Goal: Navigation & Orientation: Find specific page/section

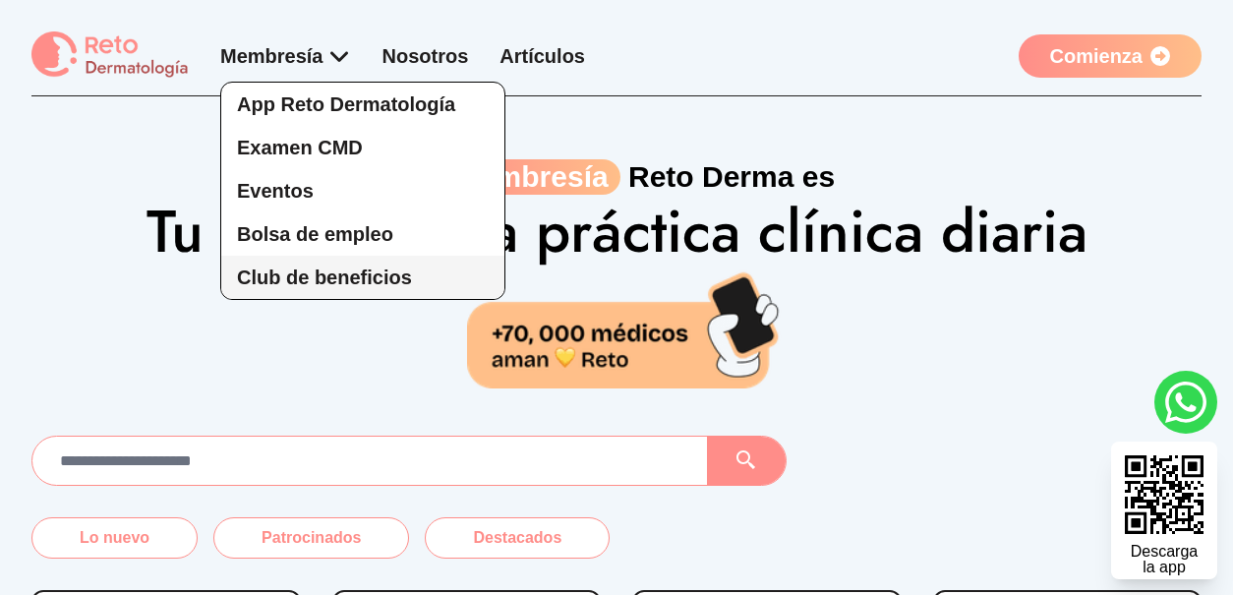
click at [327, 278] on span "Club de beneficios" at bounding box center [324, 278] width 175 height 22
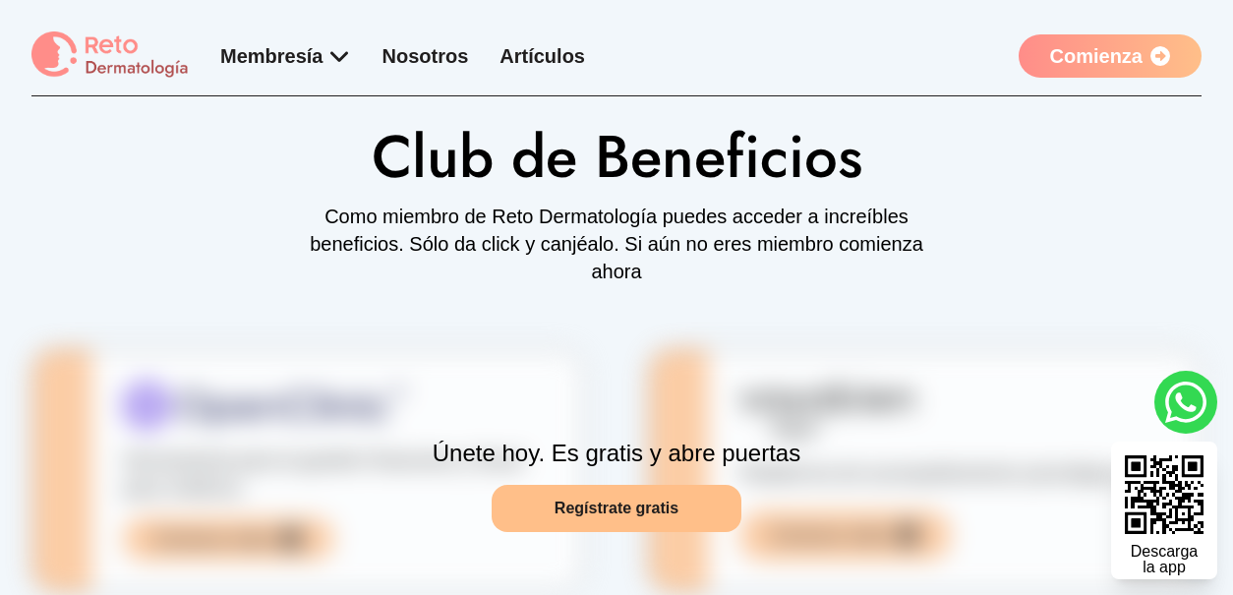
click at [1112, 52] on link "Comienza" at bounding box center [1110, 55] width 183 height 43
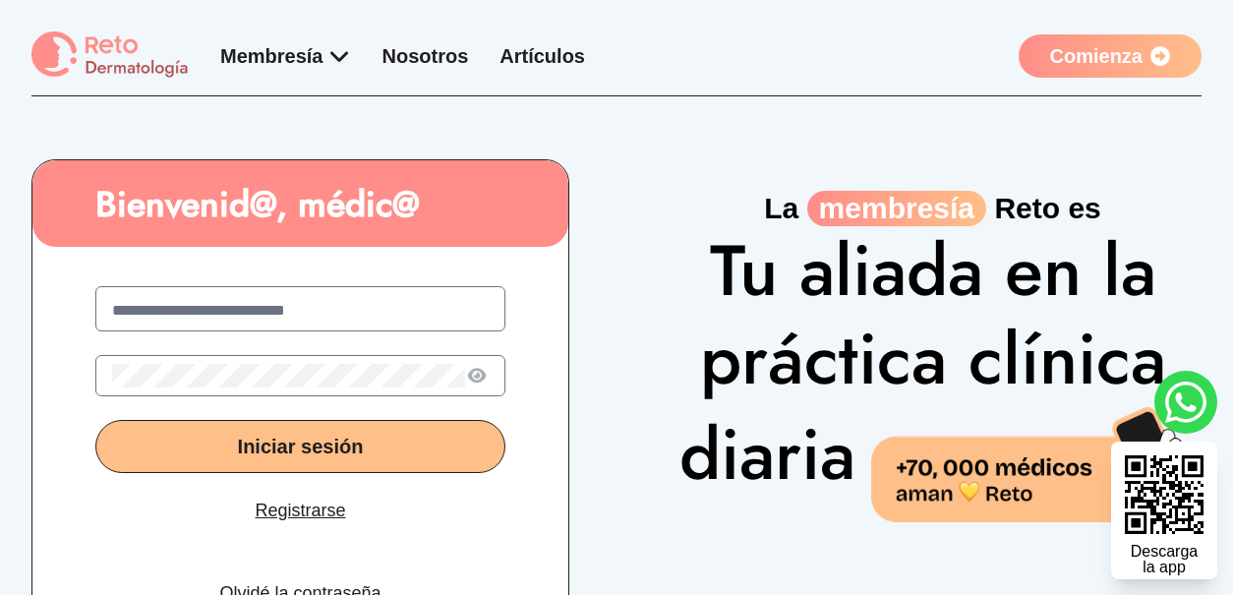
click at [286, 317] on input "text" at bounding box center [300, 311] width 377 height 24
type input "**********"
click at [177, 404] on div "**********" at bounding box center [300, 454] width 536 height 399
click at [272, 451] on span "Iniciar sesión" at bounding box center [301, 447] width 126 height 22
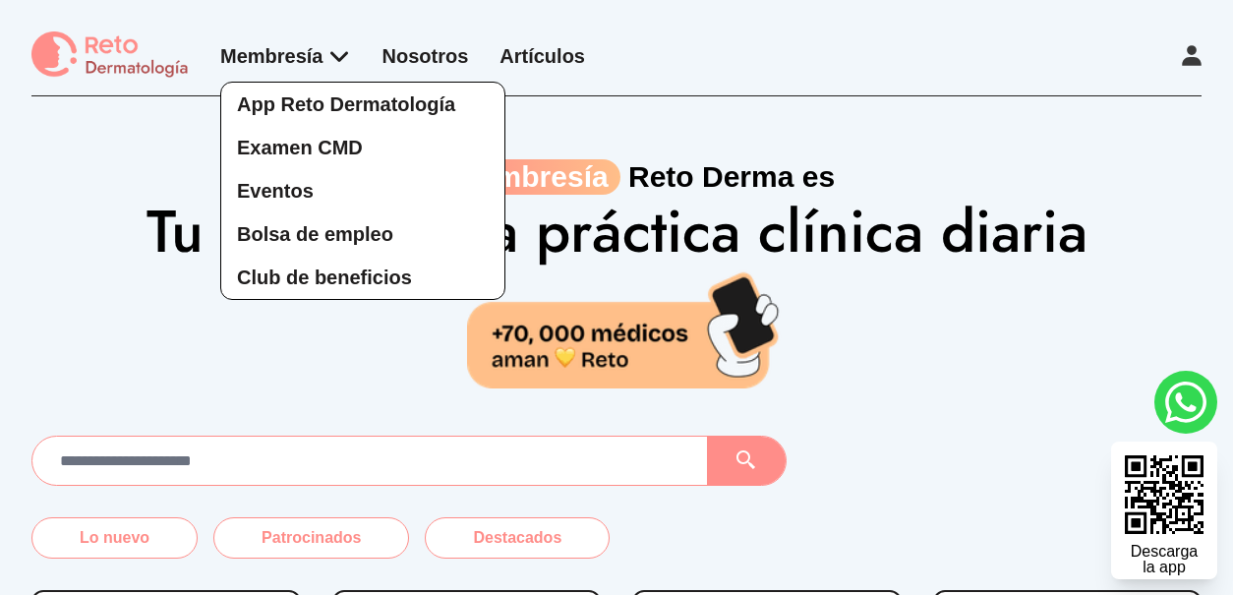
click at [340, 62] on div "App Reto Dermatología Examen CMD Eventos Bolsa de empleo Club de beneficios" at bounding box center [285, 171] width 131 height 258
click at [318, 274] on span "Club de beneficios" at bounding box center [324, 278] width 175 height 22
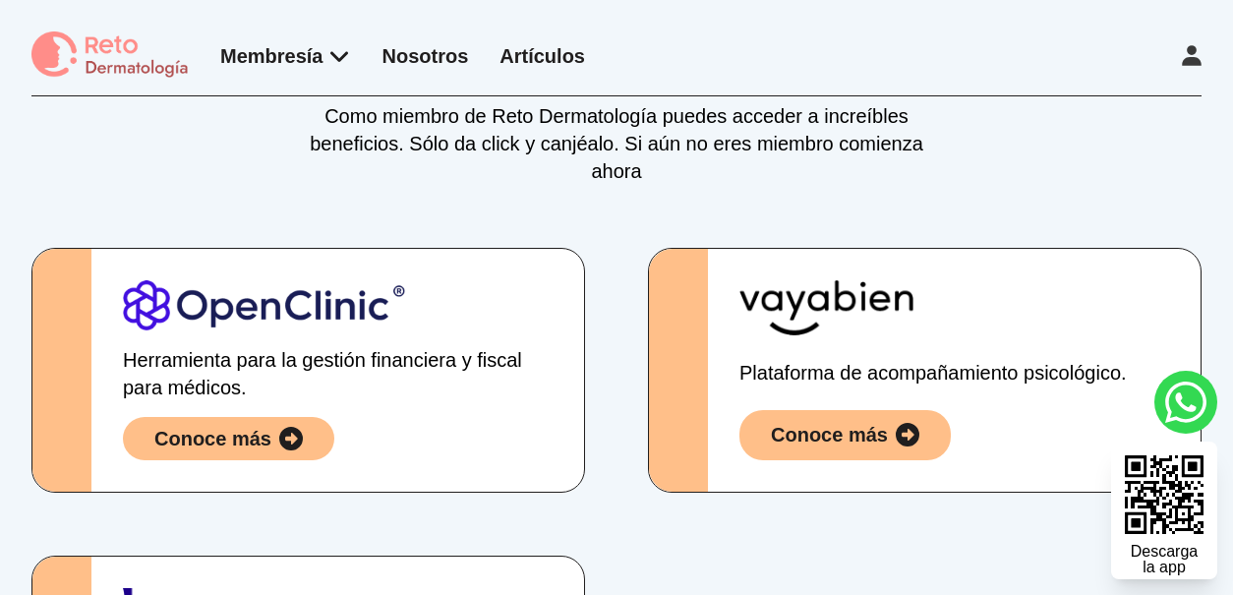
scroll to position [198, 0]
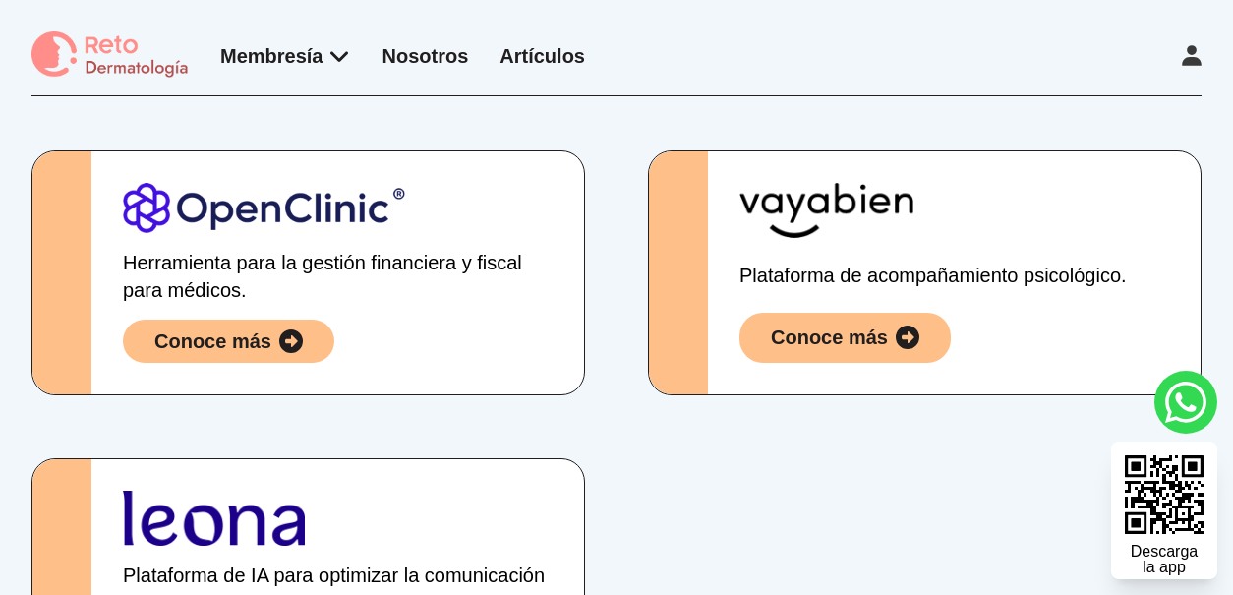
click at [294, 339] on icon at bounding box center [291, 342] width 24 height 24
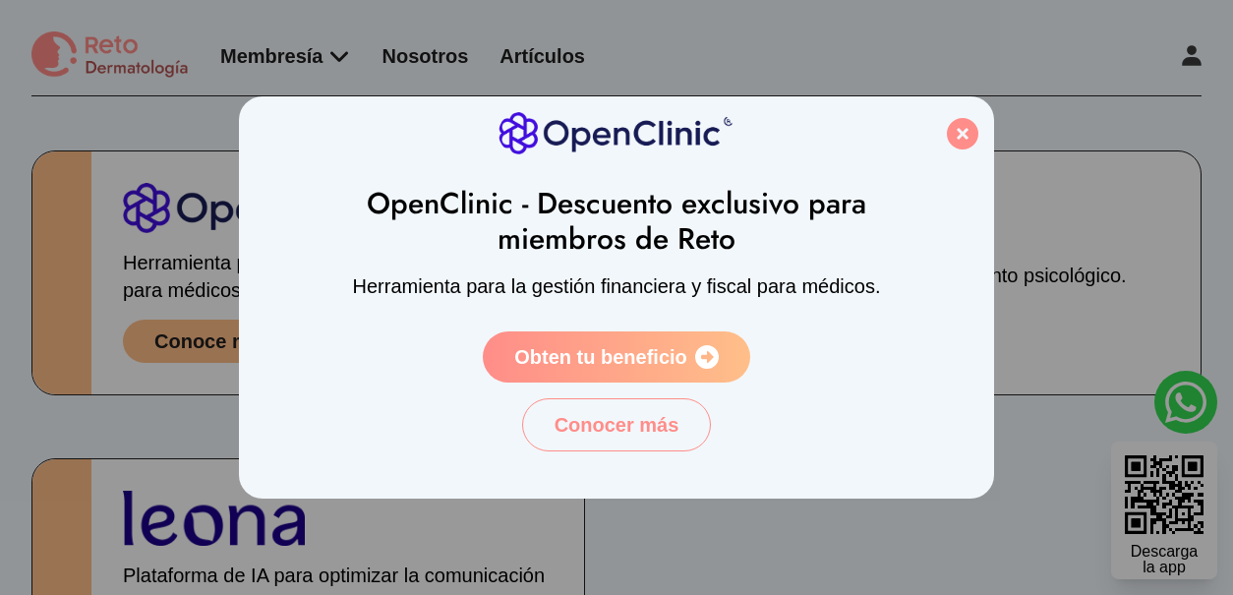
click at [666, 356] on span "Obten tu beneficio" at bounding box center [600, 357] width 173 height 28
click at [627, 429] on span "Conocer más" at bounding box center [617, 425] width 125 height 28
click at [962, 134] on icon at bounding box center [962, 133] width 31 height 31
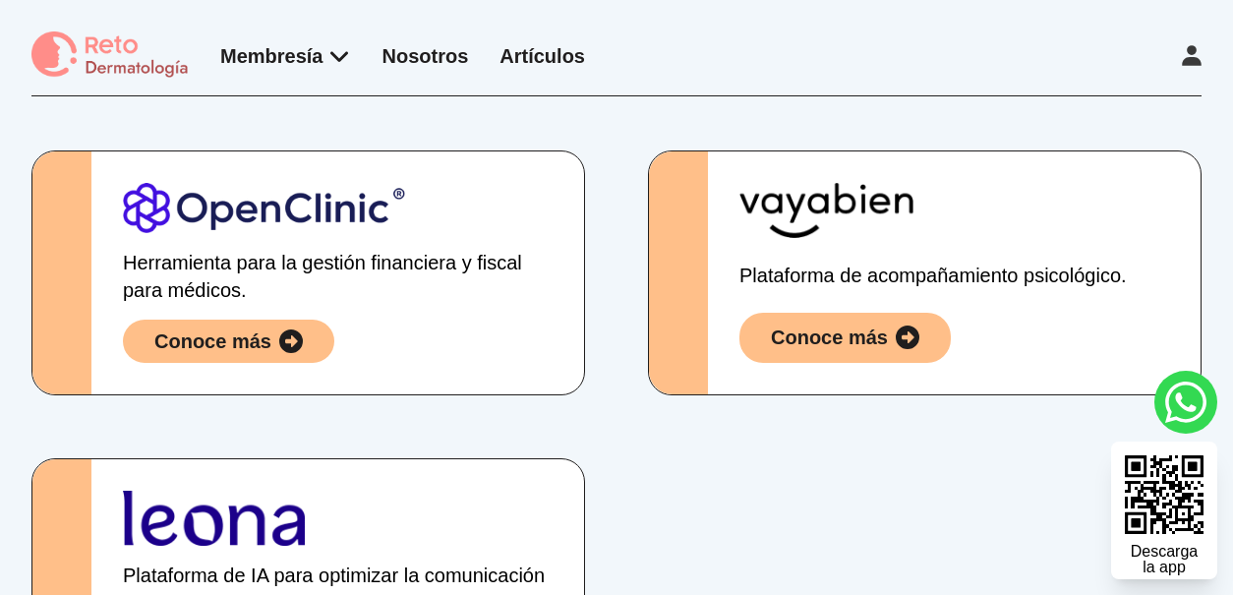
click at [863, 344] on div "Conoce más" at bounding box center [829, 338] width 117 height 28
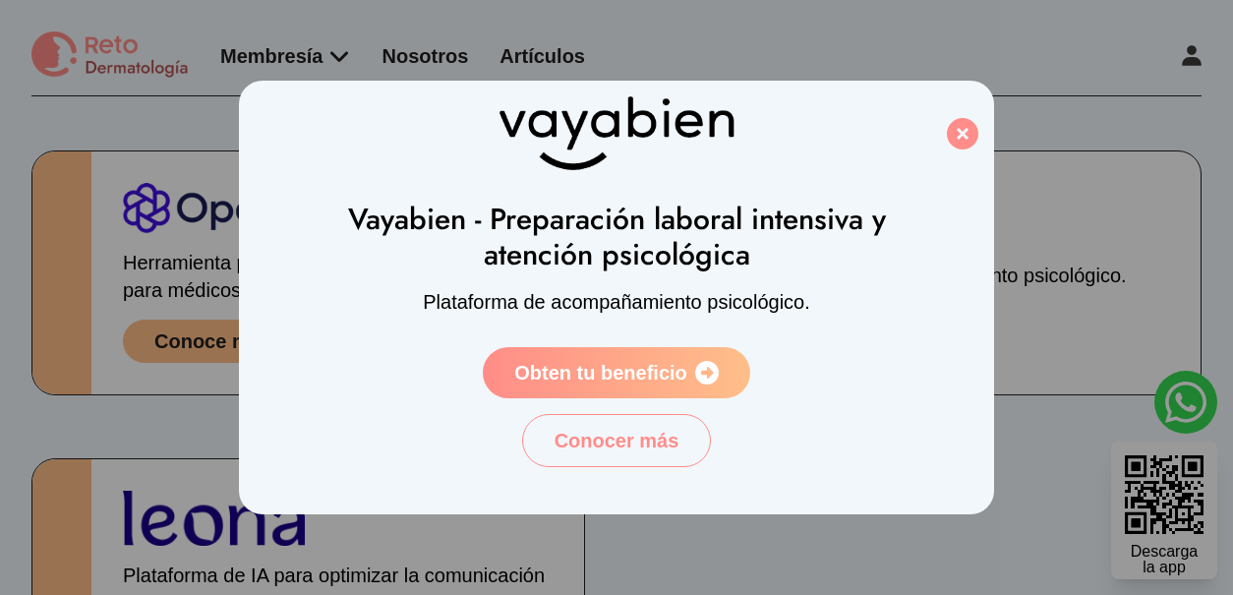
click at [635, 359] on span "Obten tu beneficio" at bounding box center [600, 373] width 173 height 28
click at [618, 427] on span "Conocer más" at bounding box center [617, 441] width 125 height 28
click at [972, 134] on icon at bounding box center [962, 133] width 31 height 31
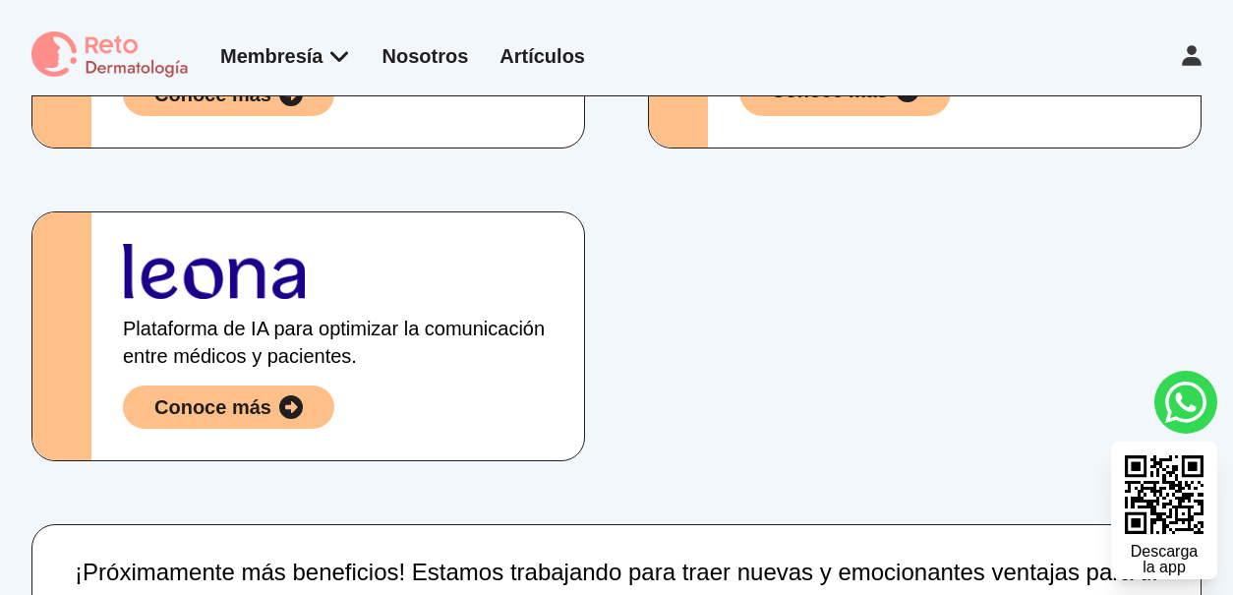
scroll to position [448, 0]
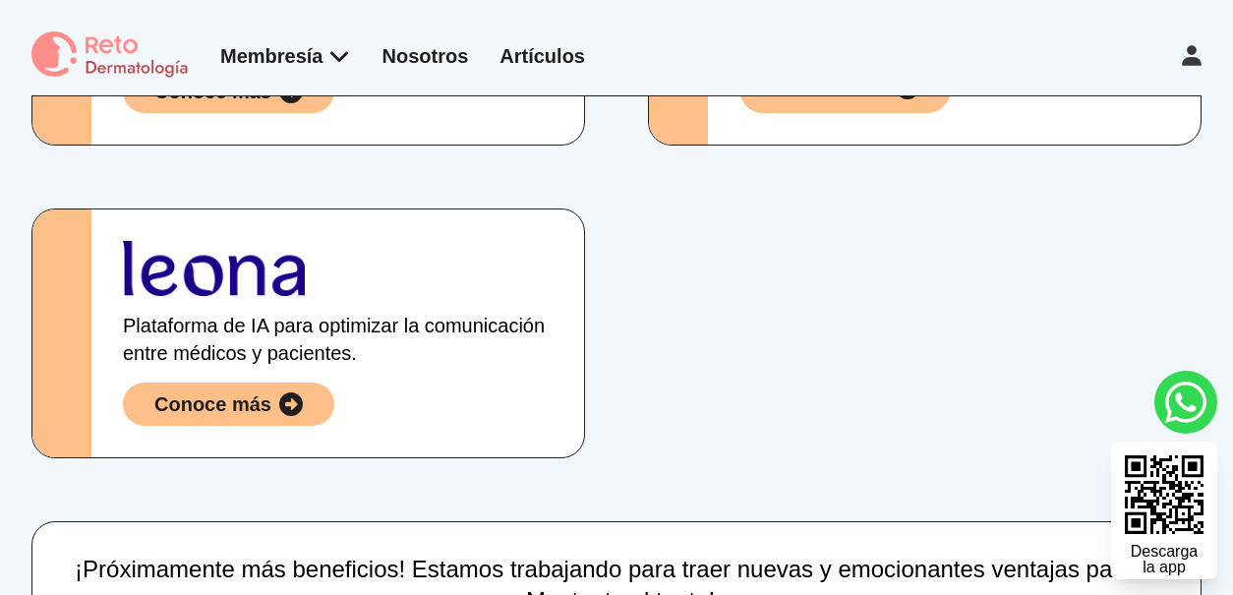
click at [298, 402] on icon at bounding box center [291, 404] width 24 height 24
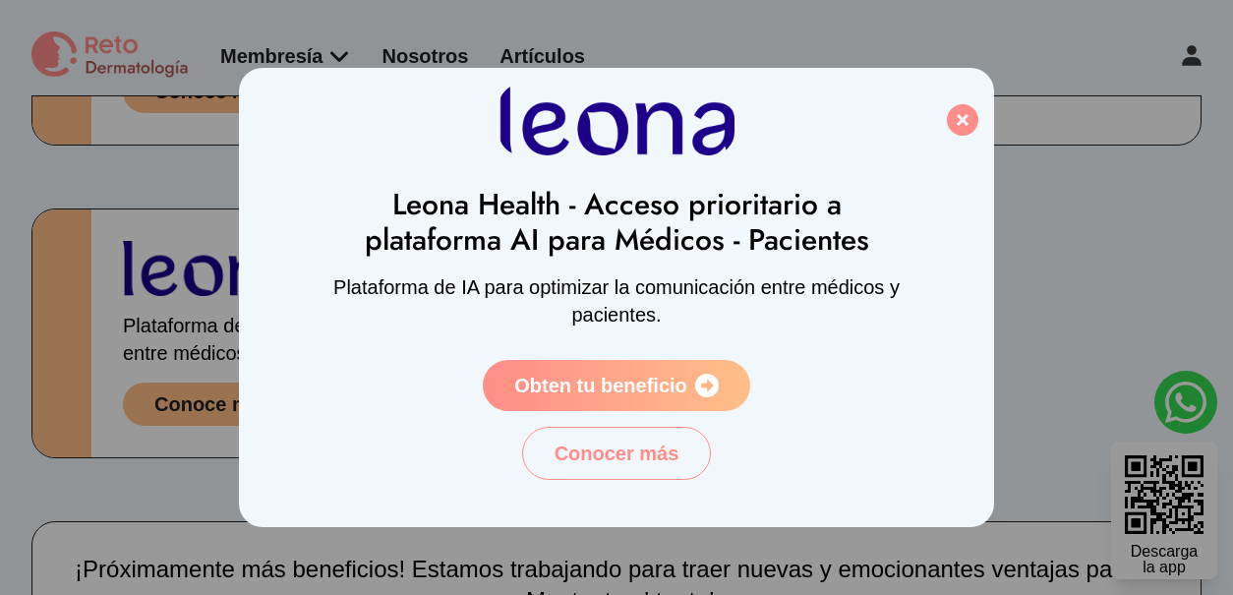
click at [586, 365] on link "Obten tu beneficio" at bounding box center [617, 385] width 268 height 51
click at [614, 444] on span "Conocer más" at bounding box center [617, 454] width 125 height 28
click at [968, 121] on icon at bounding box center [962, 119] width 31 height 31
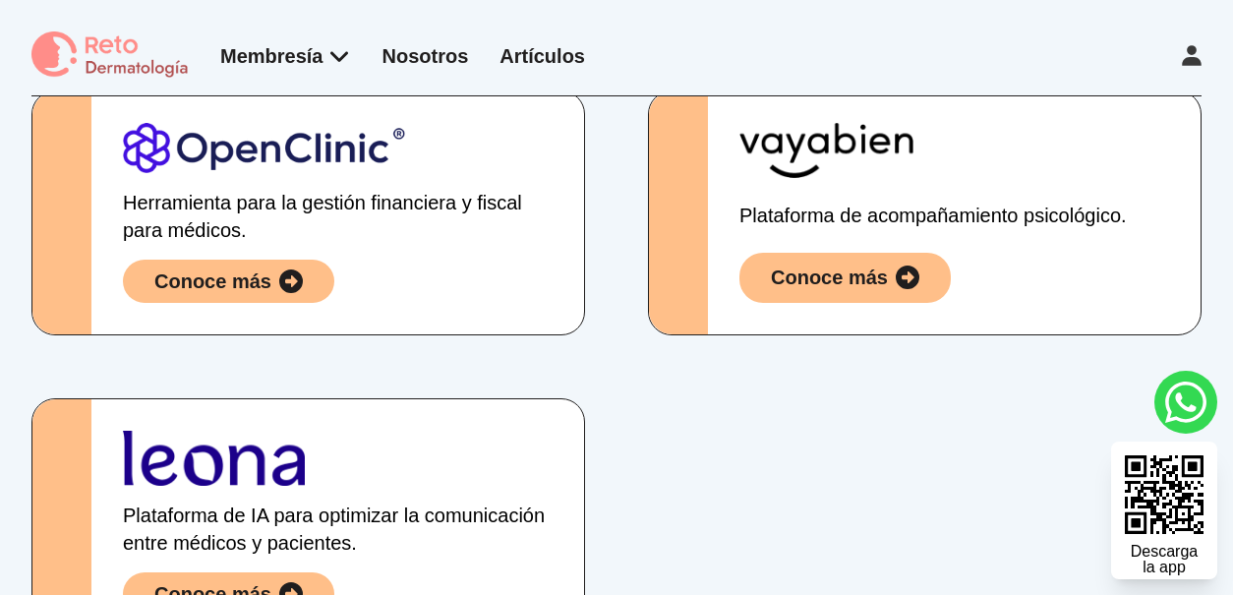
scroll to position [258, 0]
click at [811, 282] on div "Conoce más" at bounding box center [829, 278] width 117 height 28
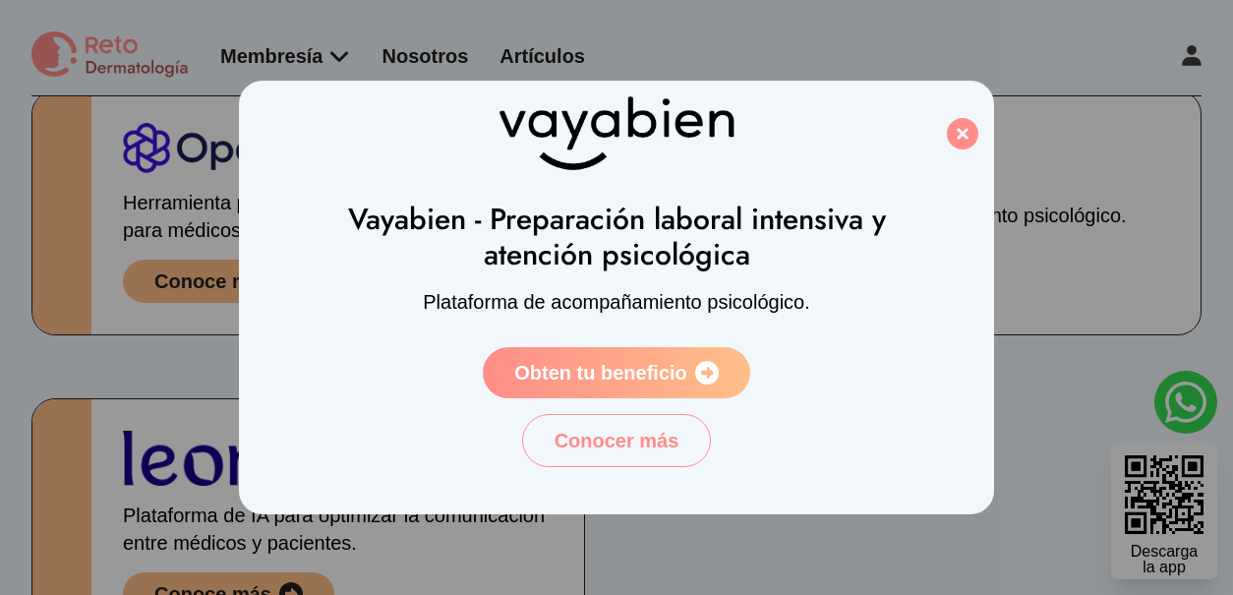
click at [707, 364] on icon at bounding box center [707, 373] width 24 height 24
click at [960, 136] on icon at bounding box center [962, 133] width 31 height 31
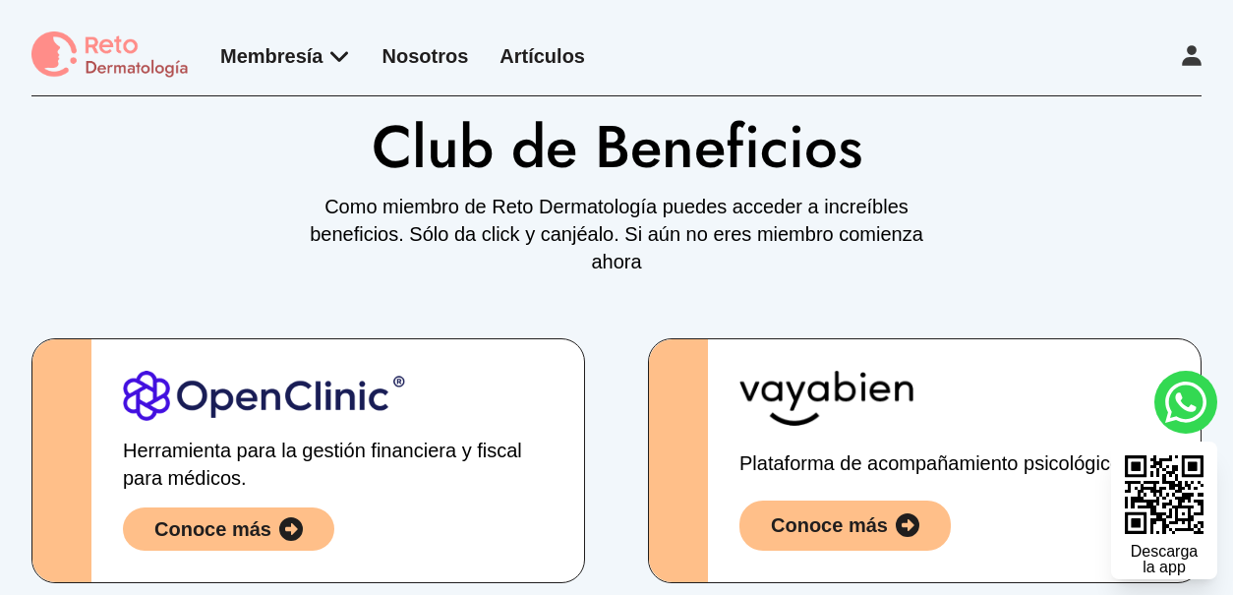
scroll to position [0, 0]
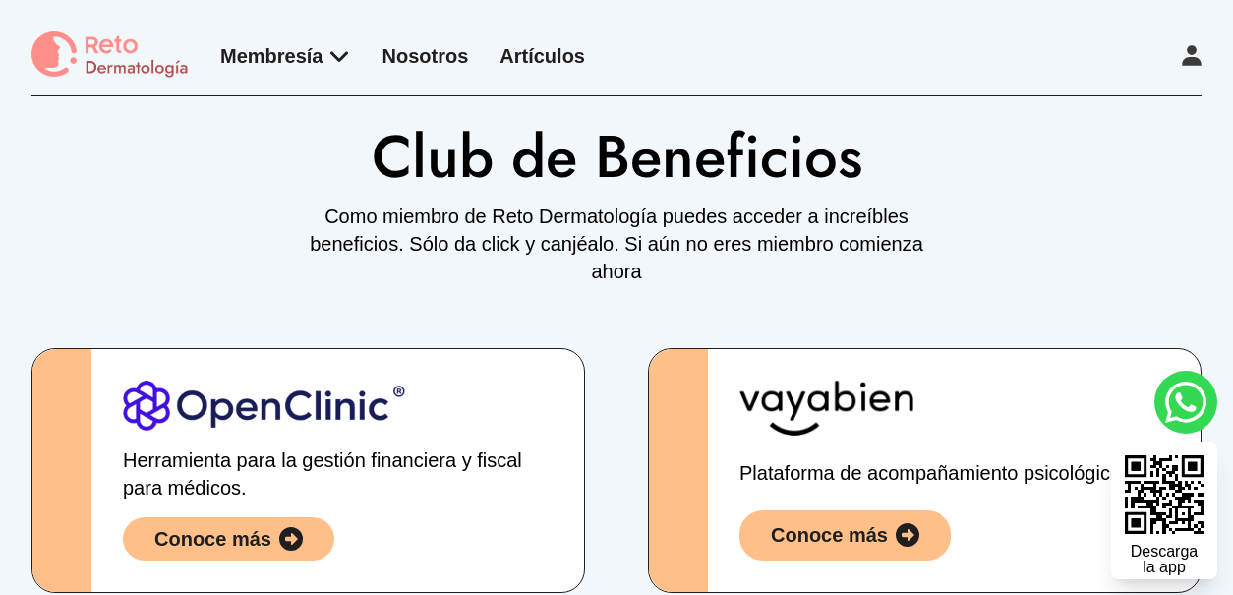
click at [130, 42] on img at bounding box center [109, 55] width 157 height 48
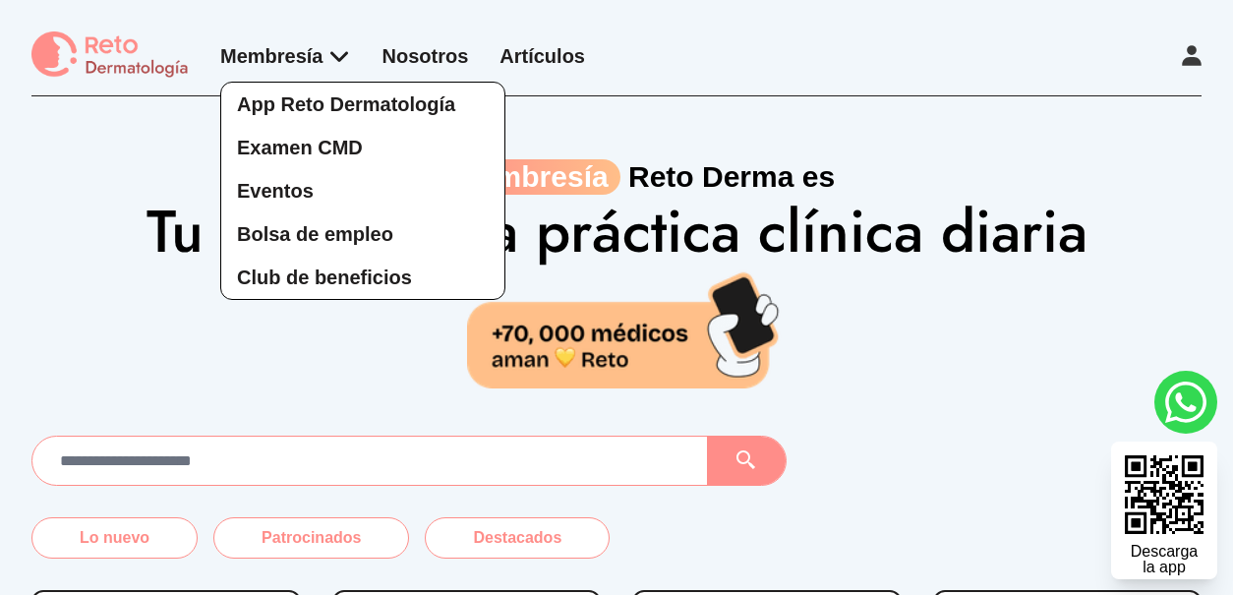
click at [341, 51] on div "App Reto Dermatología Examen CMD Eventos Bolsa de empleo Club de beneficios" at bounding box center [285, 171] width 131 height 258
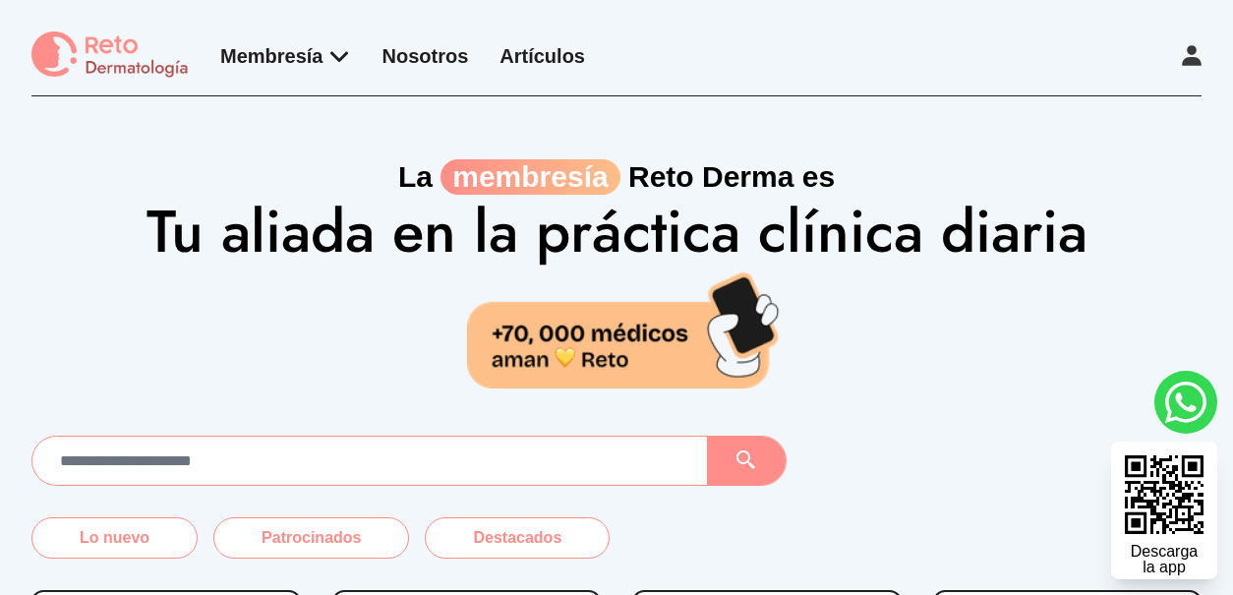
click at [126, 61] on img at bounding box center [109, 55] width 157 height 48
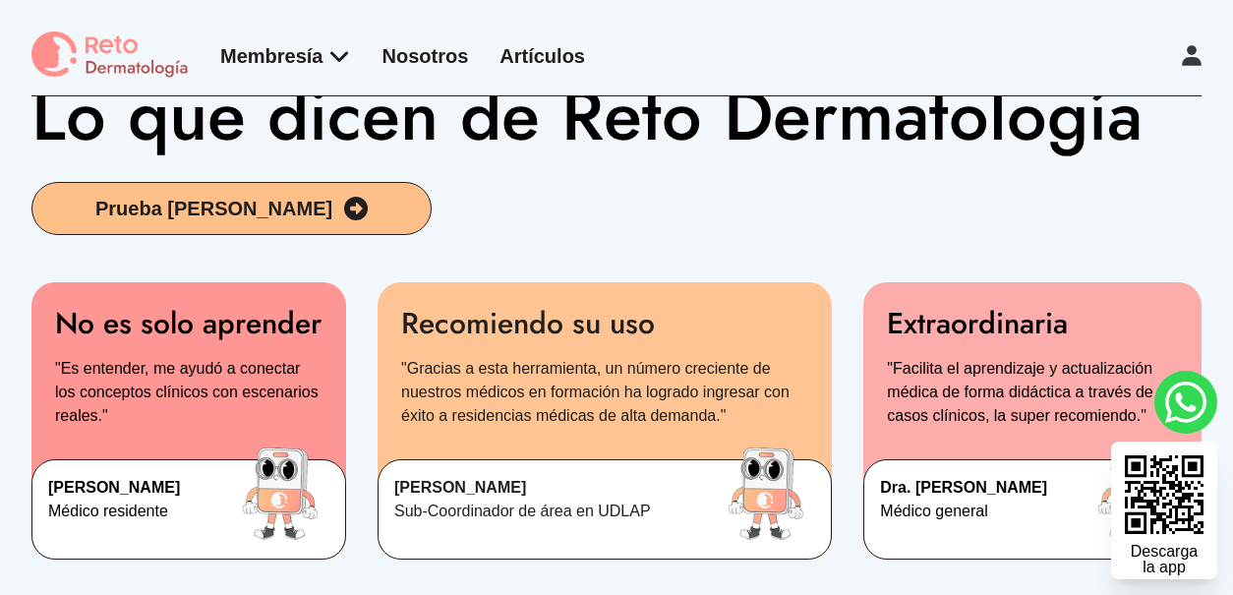
scroll to position [3358, 0]
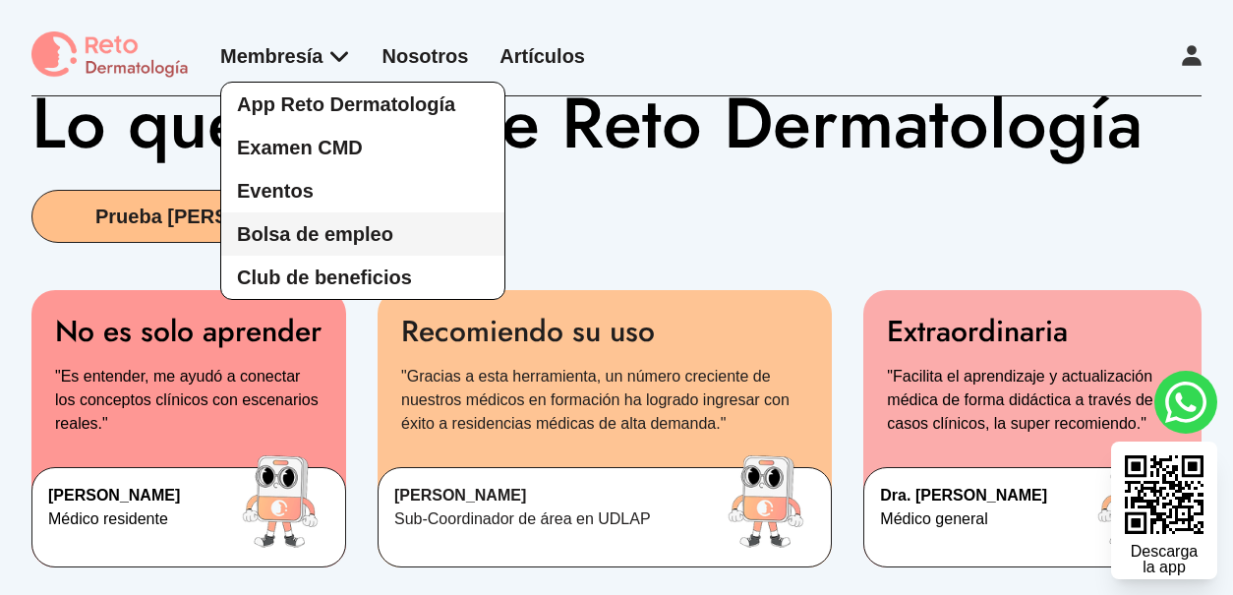
click at [342, 234] on span "Bolsa de empleo" at bounding box center [315, 234] width 156 height 22
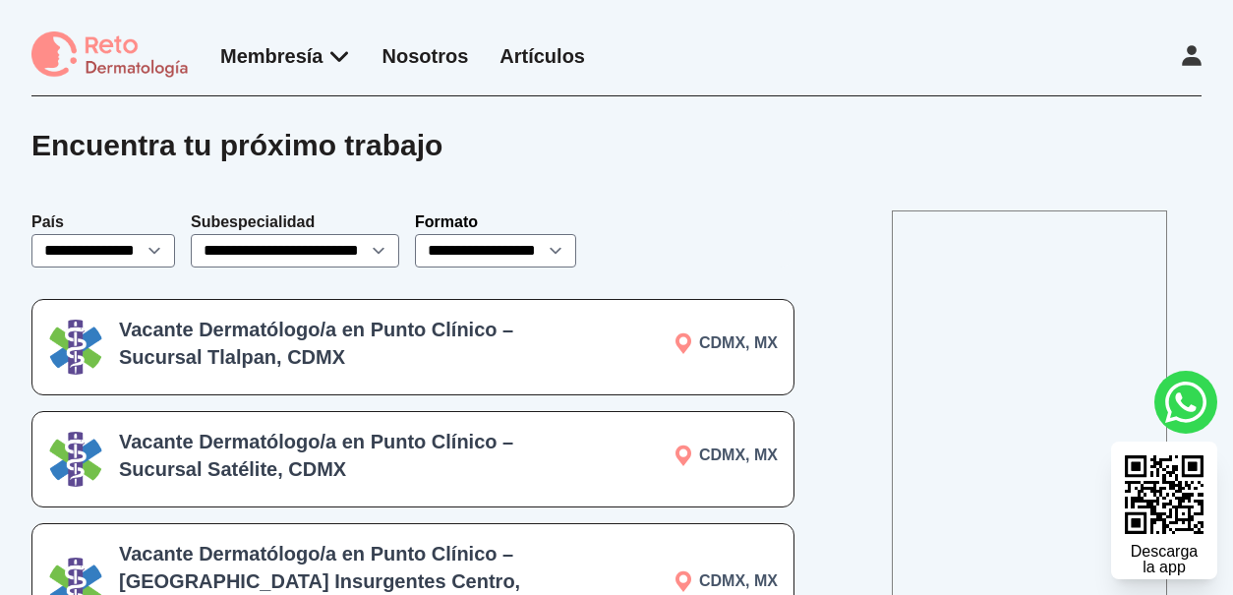
click at [555, 354] on div "Vacante Dermatólogo/a en Punto Clínico – Sucursal Tlalpan, CDMX CDMX, MX" at bounding box center [412, 347] width 763 height 96
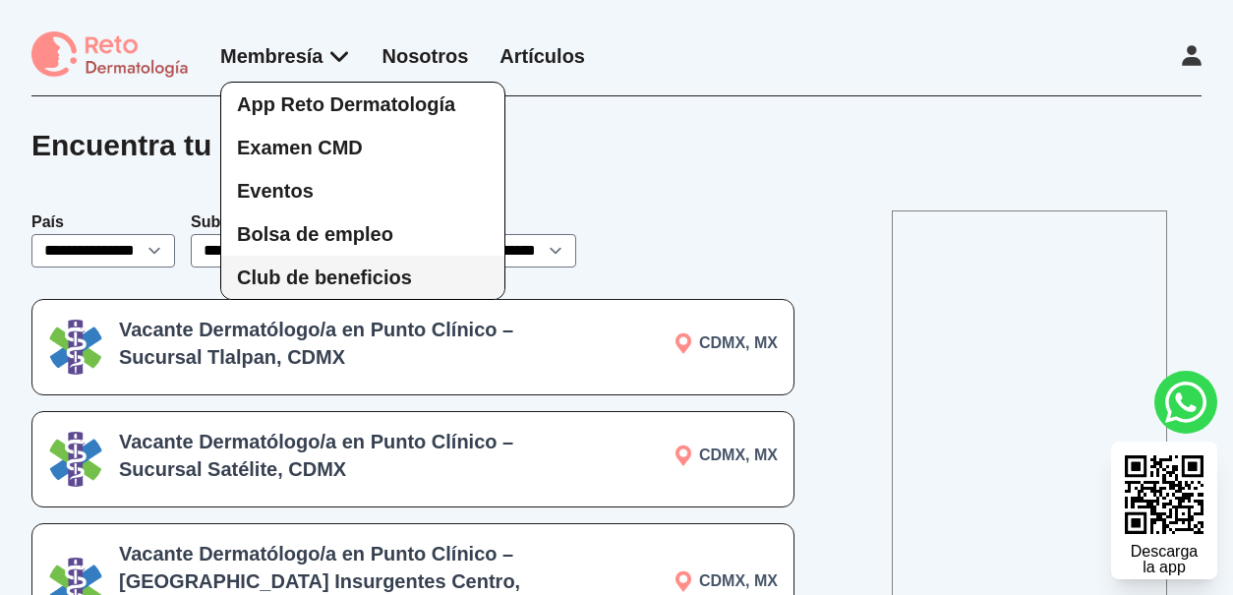
click at [313, 275] on span "Club de beneficios" at bounding box center [324, 278] width 175 height 22
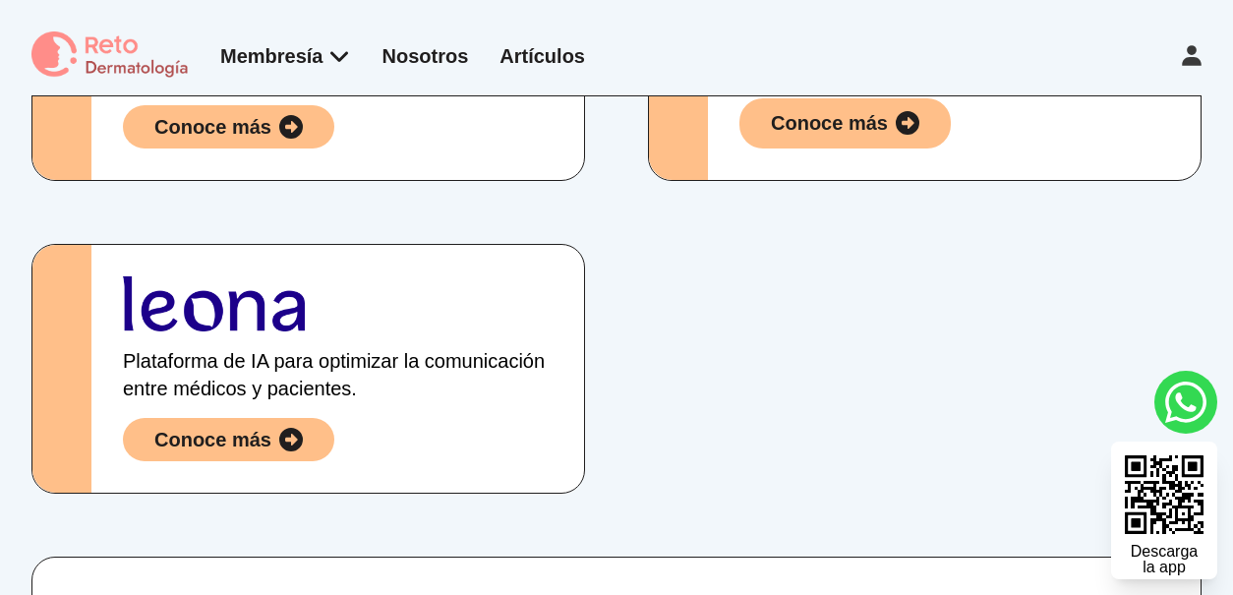
scroll to position [295, 0]
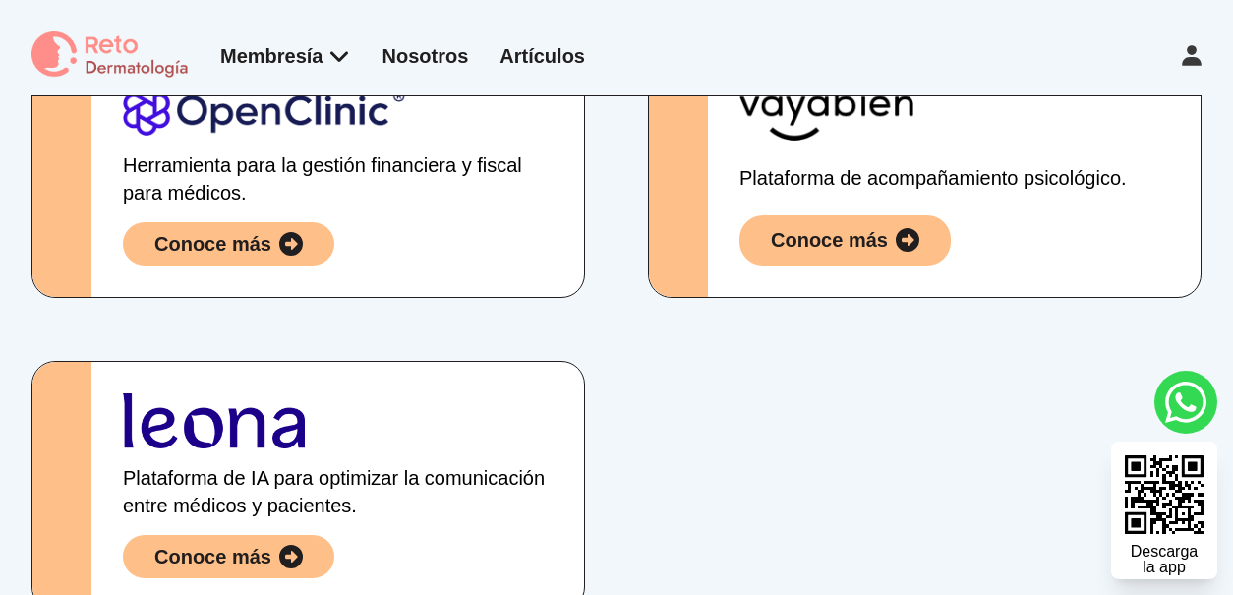
click at [968, 233] on div "Plataforma de acompañamiento psicológico. Conoce más" at bounding box center [954, 175] width 493 height 243
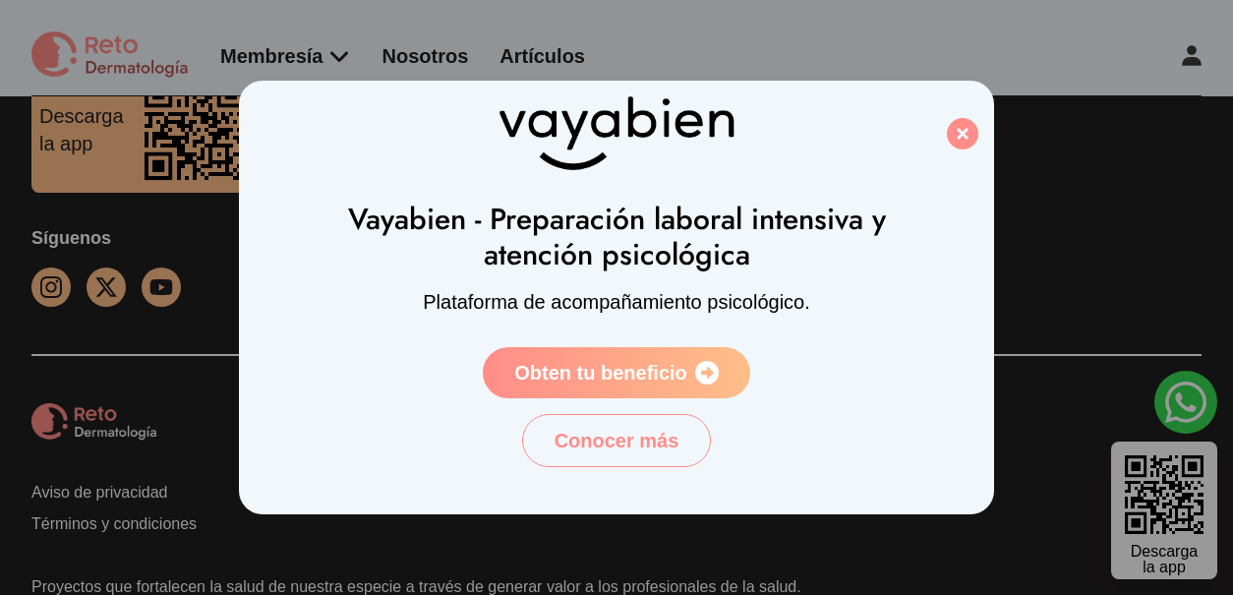
scroll to position [1345, 0]
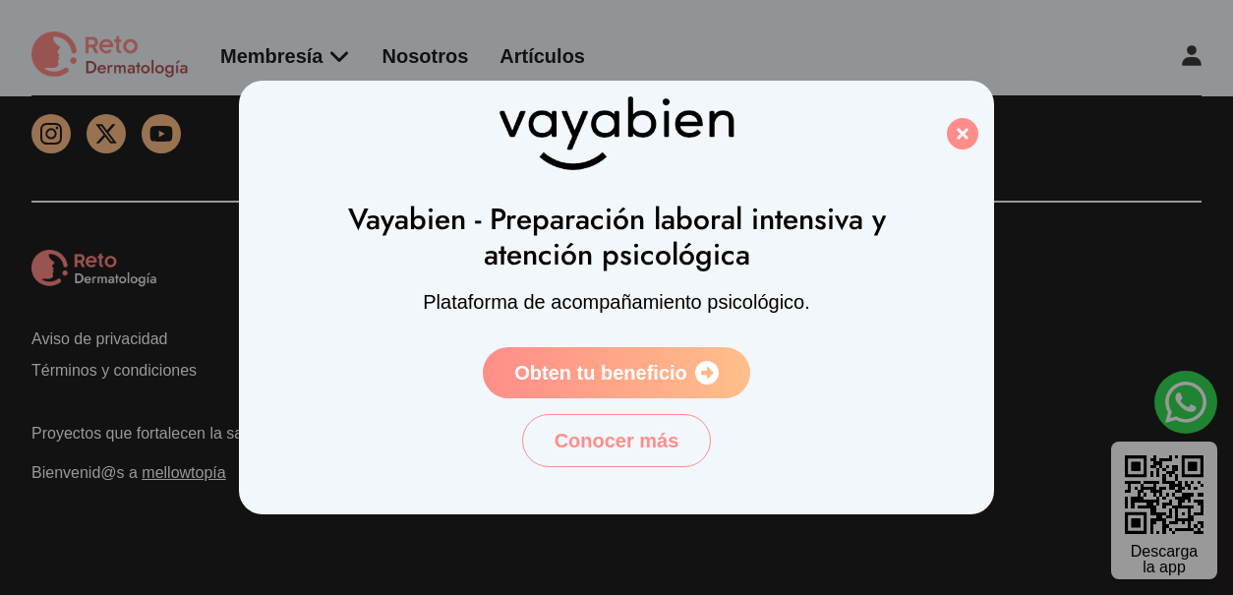
click at [669, 362] on span "Obten tu beneficio" at bounding box center [600, 373] width 173 height 28
click at [627, 427] on span "Conocer más" at bounding box center [617, 441] width 125 height 28
click at [958, 132] on icon at bounding box center [962, 133] width 31 height 31
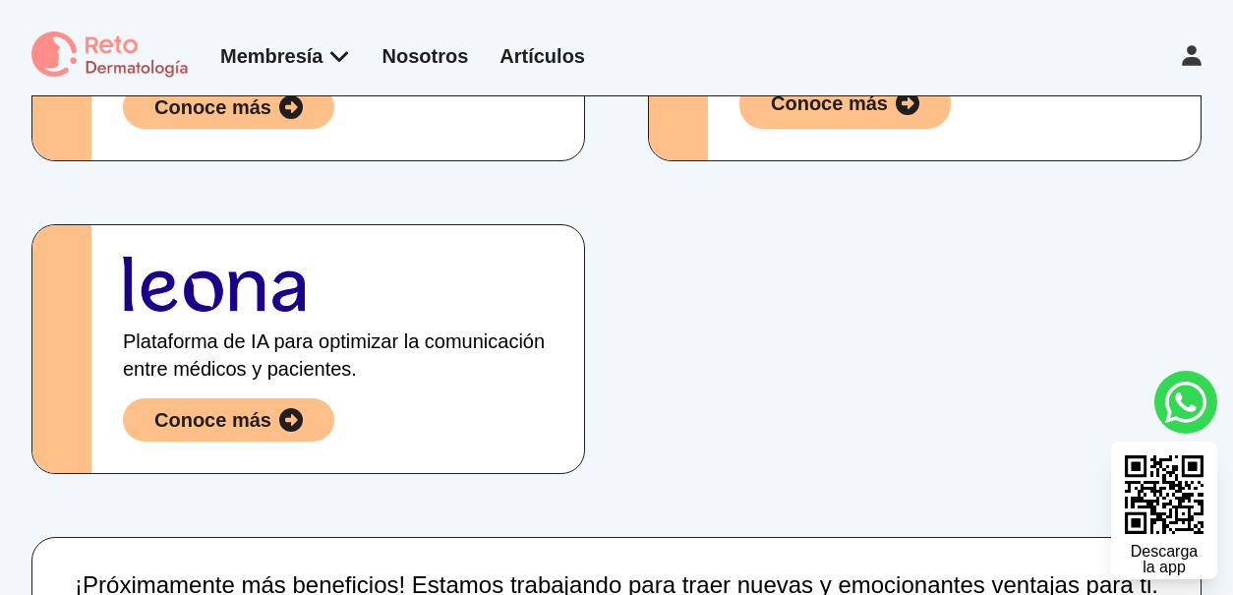
scroll to position [0, 0]
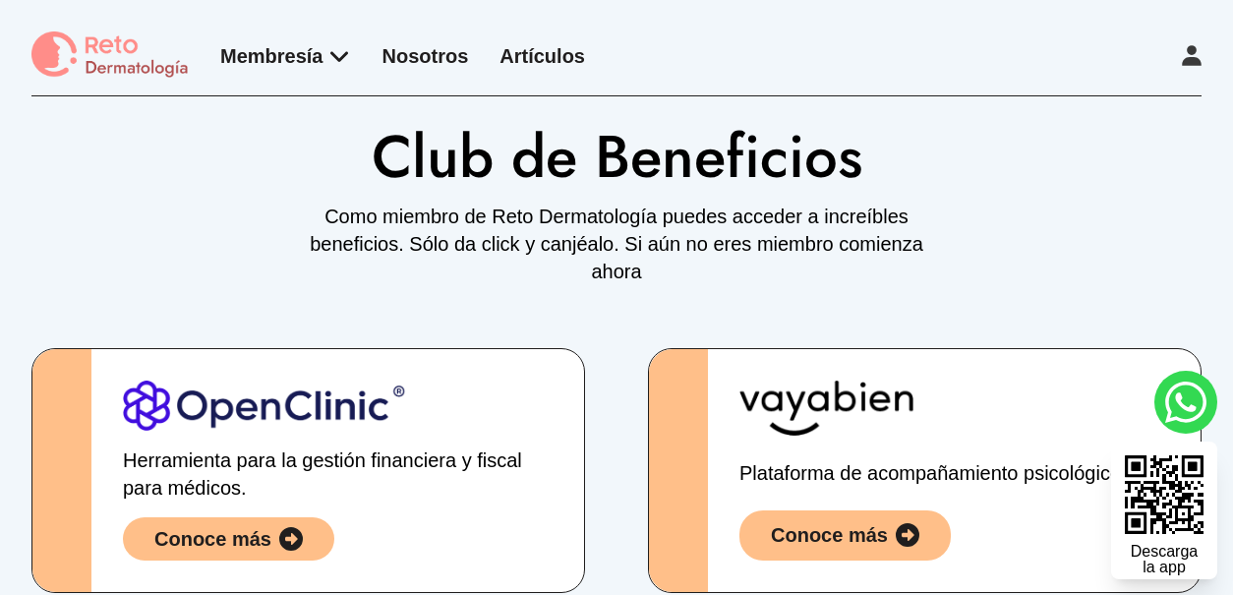
click at [125, 59] on img at bounding box center [109, 55] width 157 height 48
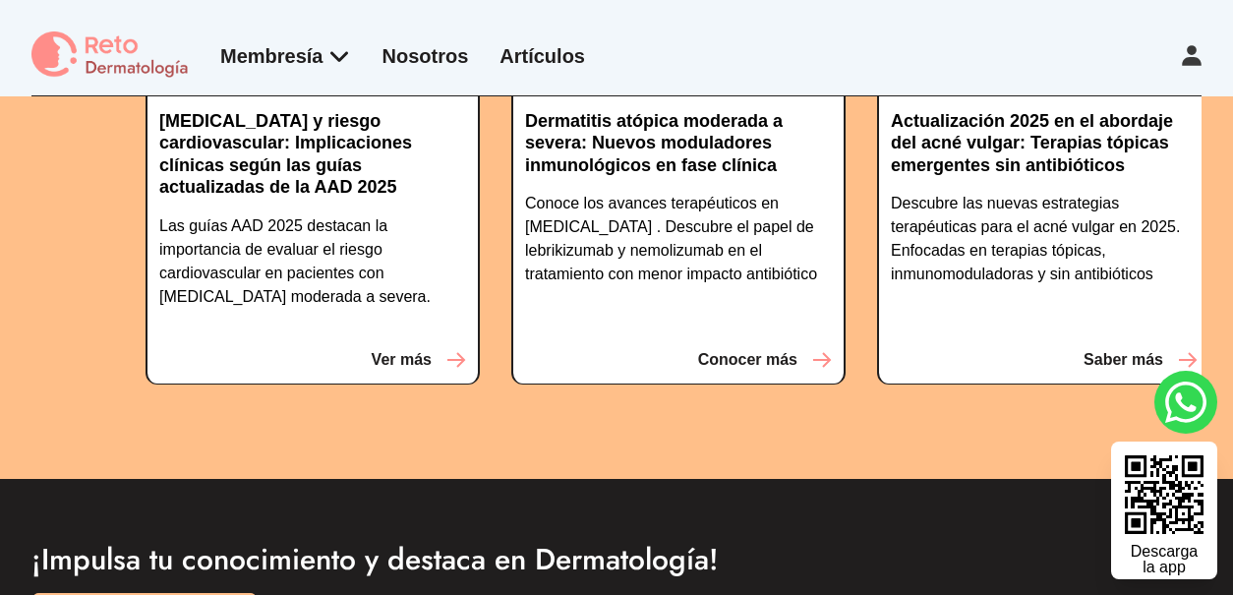
scroll to position [3933, 0]
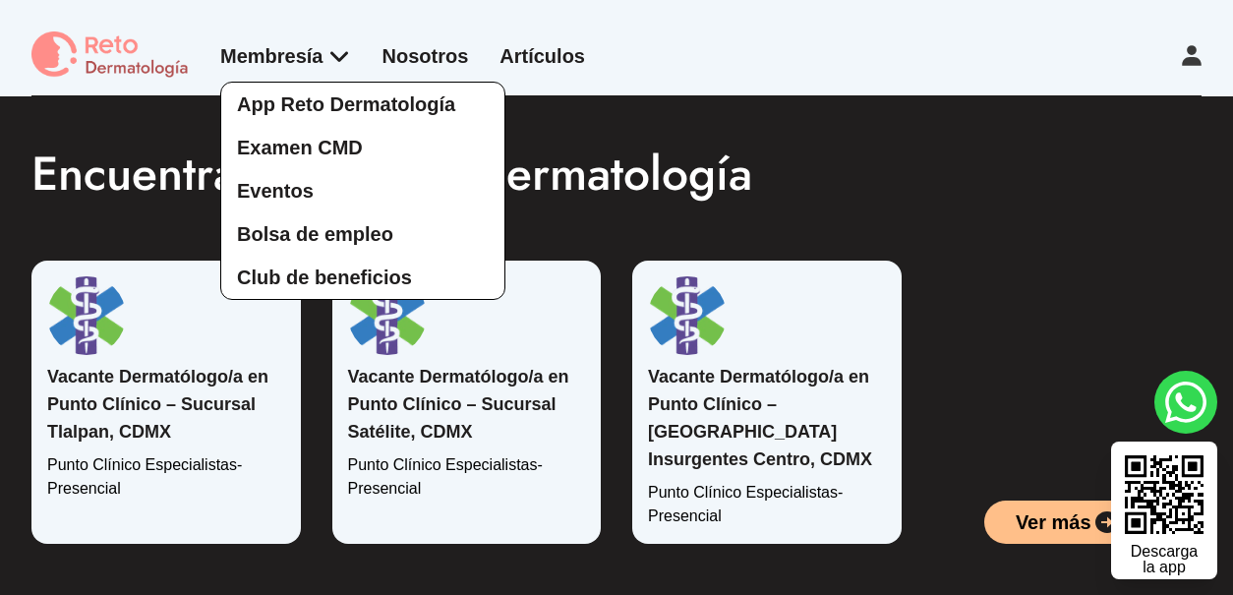
click at [326, 58] on div "App Reto Dermatología Examen CMD Eventos Bolsa de empleo Club de beneficios" at bounding box center [285, 171] width 131 height 258
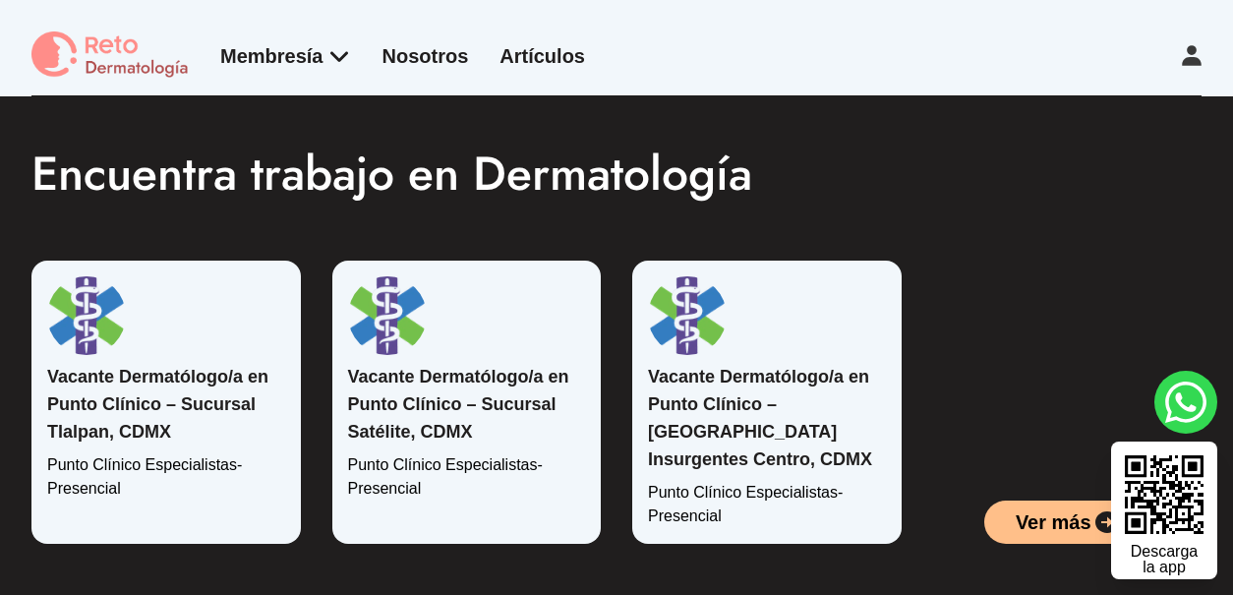
click at [556, 54] on link "Artículos" at bounding box center [543, 56] width 86 height 22
